Goal: Navigation & Orientation: Find specific page/section

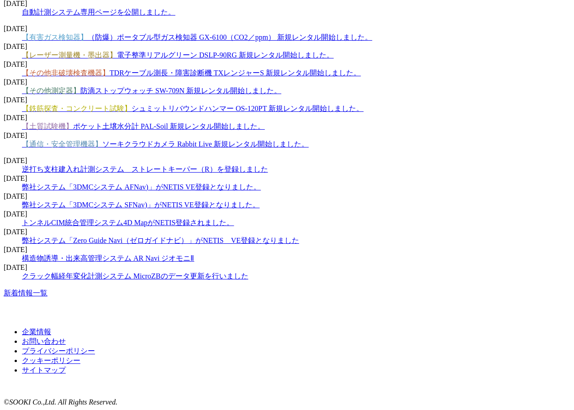
scroll to position [1406, 0]
click at [47, 297] on link "新着情報一覧" at bounding box center [26, 293] width 44 height 8
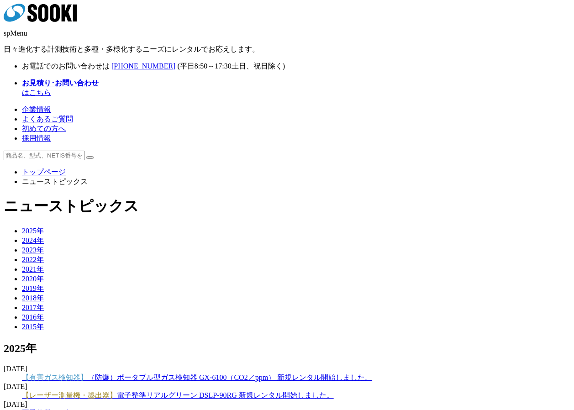
scroll to position [365, 0]
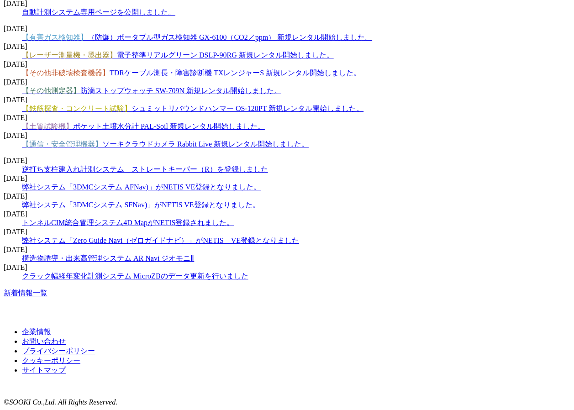
scroll to position [1415, 0]
